Goal: Entertainment & Leisure: Browse casually

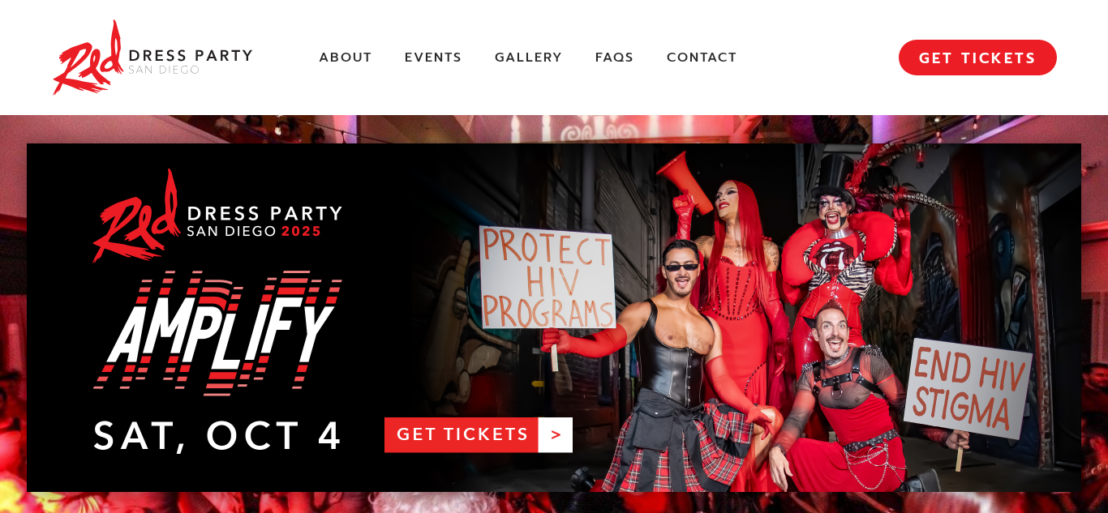
click at [769, 247] on link "RDPSD 2025 Banner" at bounding box center [554, 318] width 1054 height 349
click at [533, 58] on link "Gallery" at bounding box center [529, 57] width 68 height 17
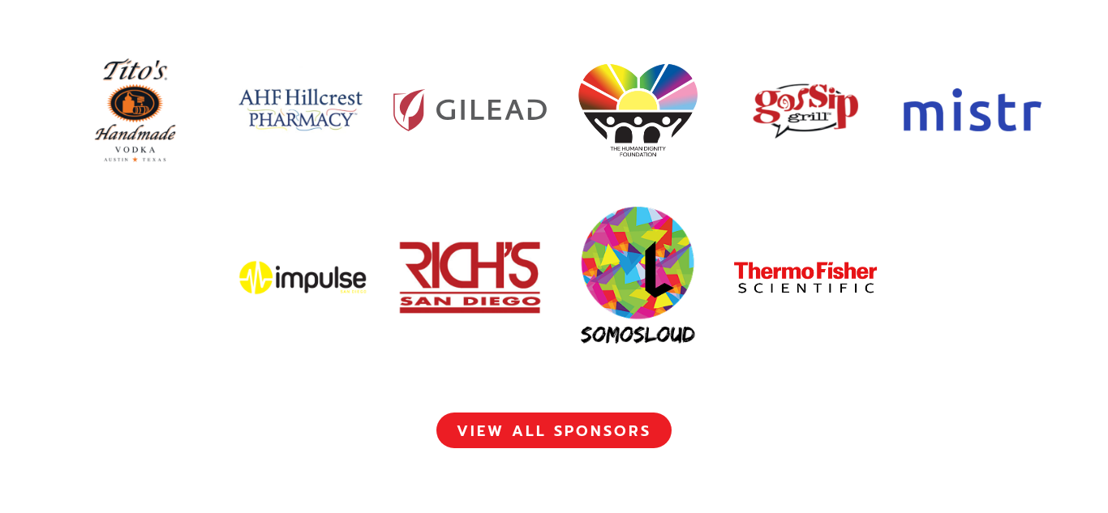
scroll to position [7507, 0]
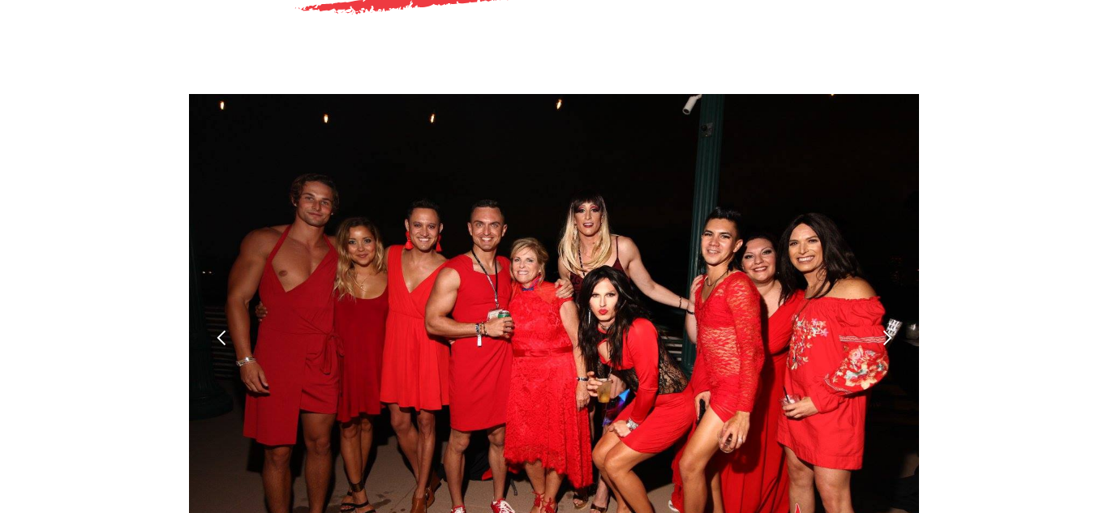
click at [921, 147] on div "JOIN THE FUN! Slide 1 of 6. PAST YEARS CELEBRATIONS 2024 PHOTO ALBUM 2023 PHOTO…" at bounding box center [554, 506] width 1054 height 1435
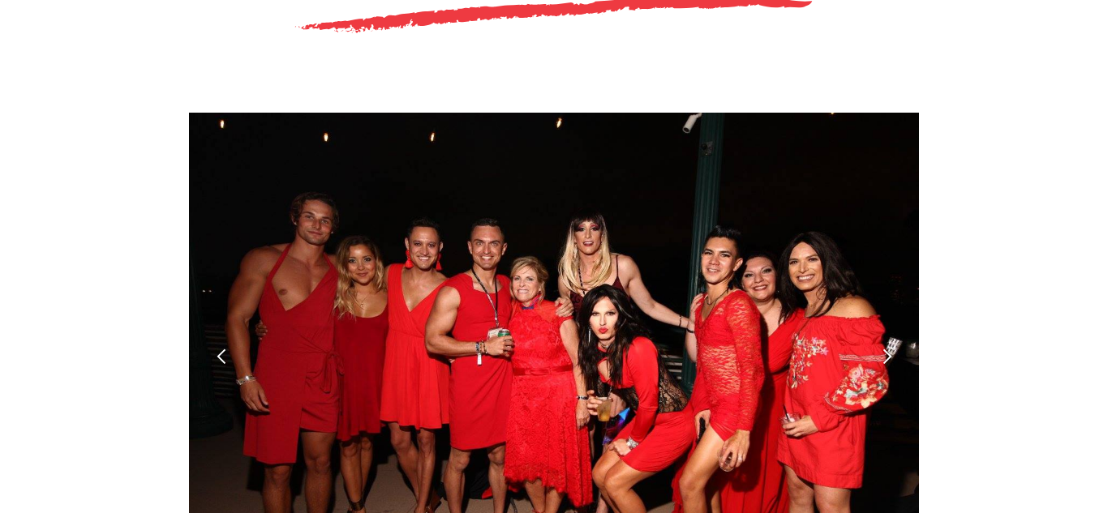
scroll to position [4540, 0]
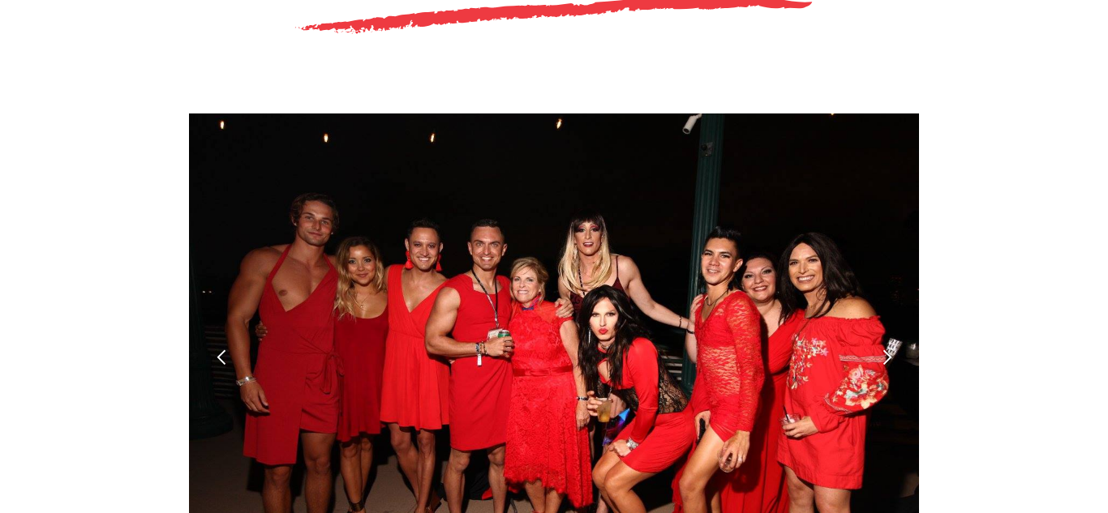
click at [889, 349] on div "next slide" at bounding box center [886, 357] width 17 height 17
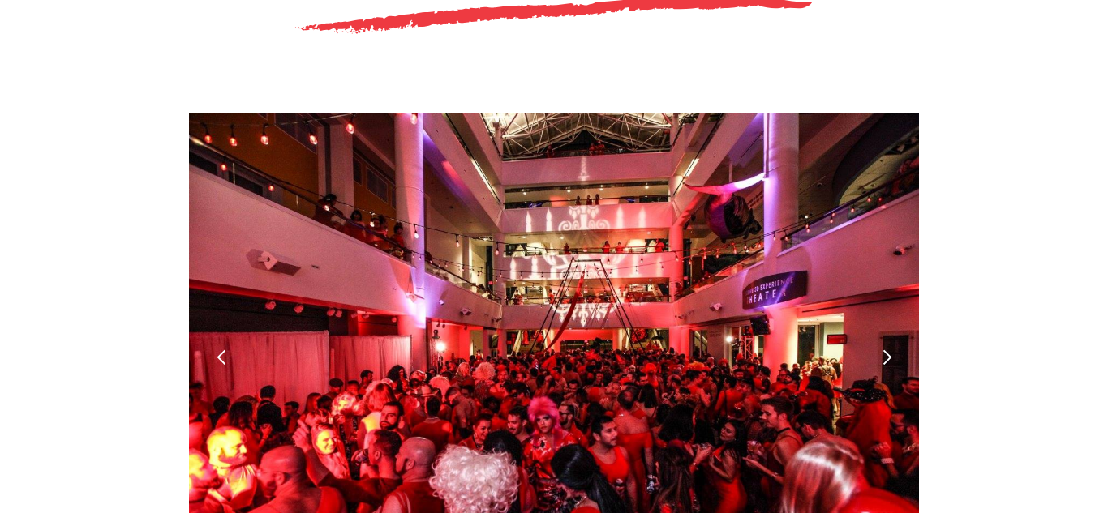
click at [889, 349] on div "next slide" at bounding box center [886, 357] width 17 height 17
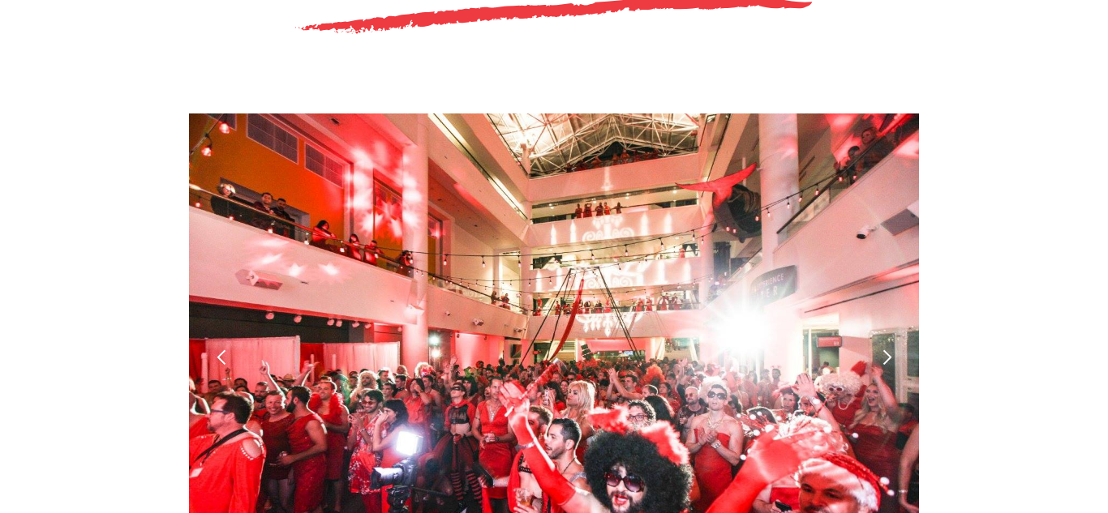
click at [889, 349] on div "next slide" at bounding box center [886, 357] width 17 height 17
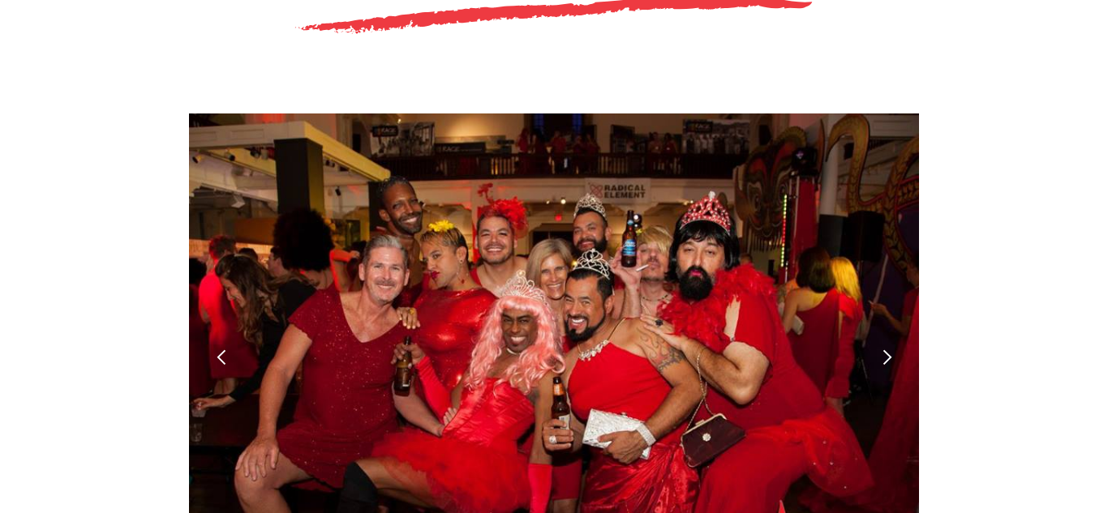
click at [889, 349] on div "next slide" at bounding box center [886, 357] width 17 height 17
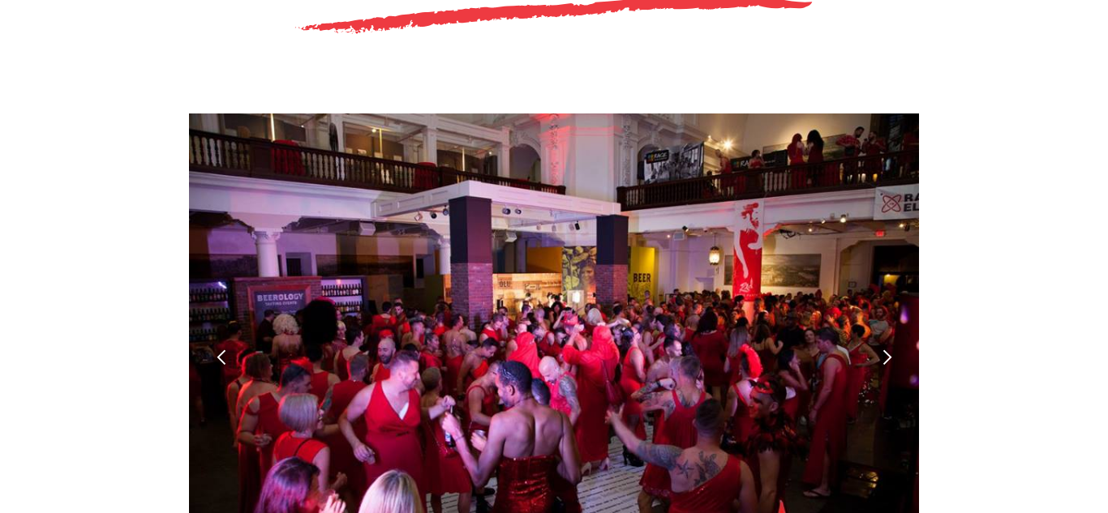
click at [889, 349] on div "next slide" at bounding box center [886, 357] width 17 height 17
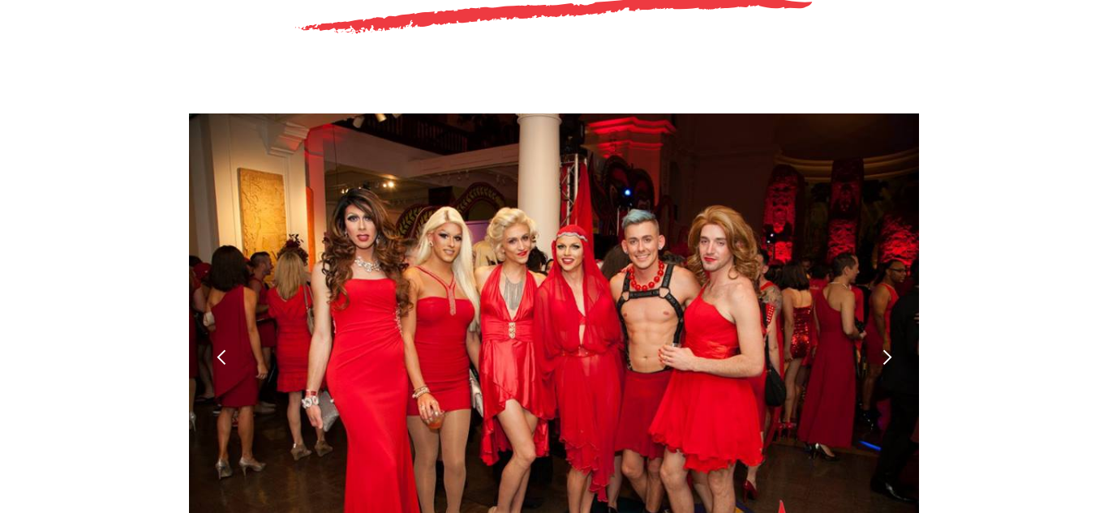
click at [889, 349] on div "next slide" at bounding box center [886, 357] width 17 height 17
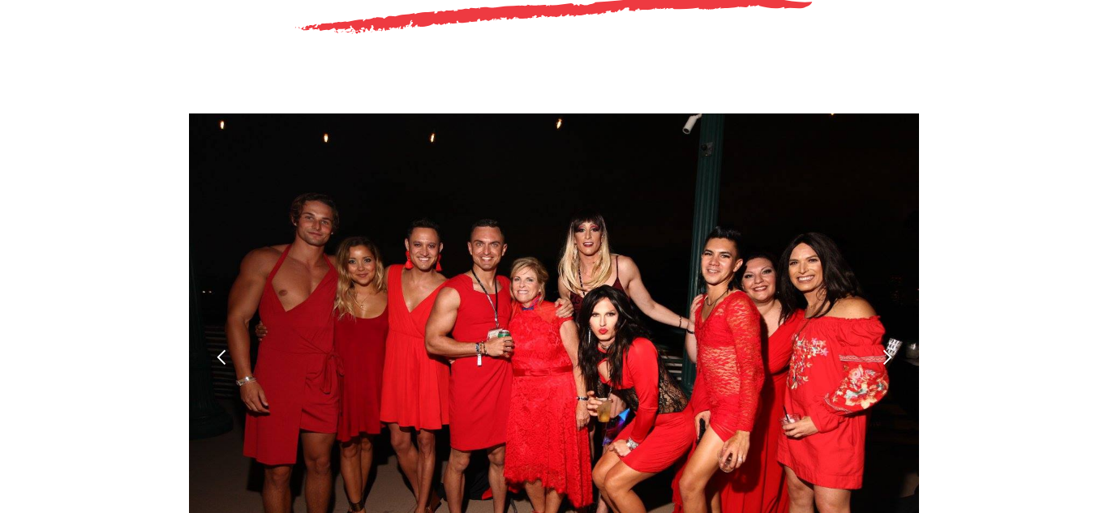
click at [889, 349] on div "next slide" at bounding box center [886, 357] width 17 height 17
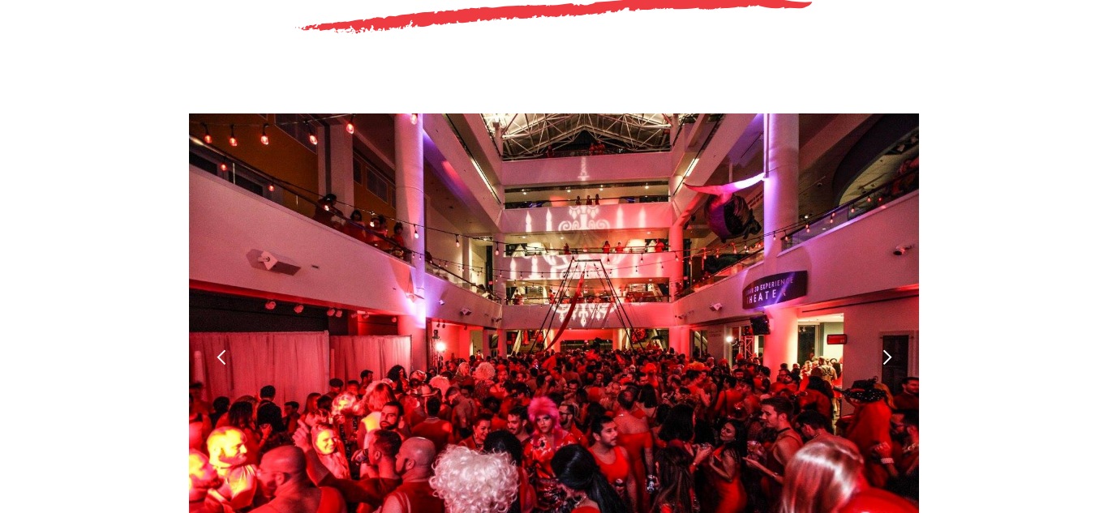
click at [889, 349] on div "next slide" at bounding box center [886, 357] width 17 height 17
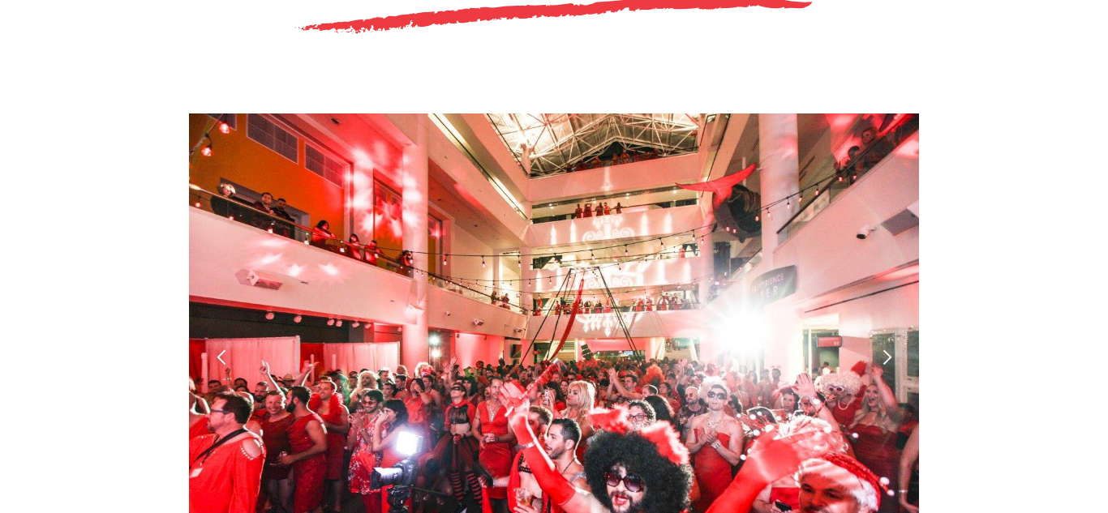
click at [889, 349] on div "next slide" at bounding box center [886, 357] width 17 height 17
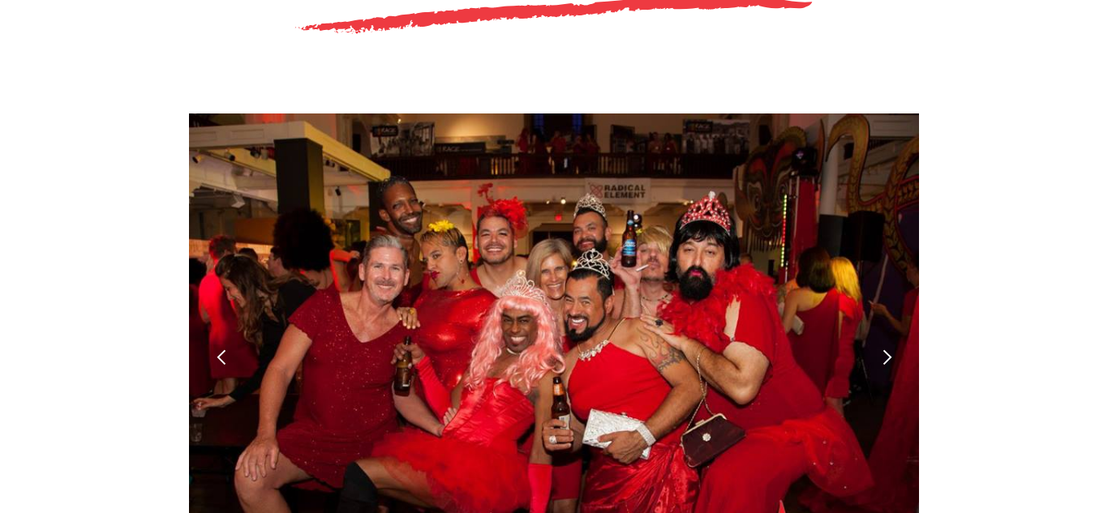
click at [889, 349] on div "next slide" at bounding box center [886, 357] width 17 height 17
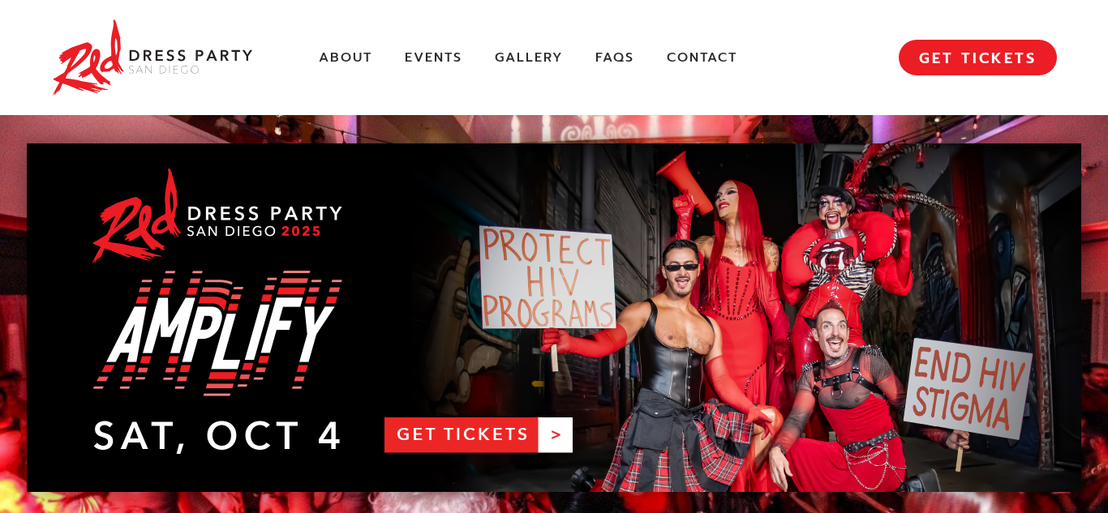
scroll to position [1, 0]
